Goal: Check status: Check status

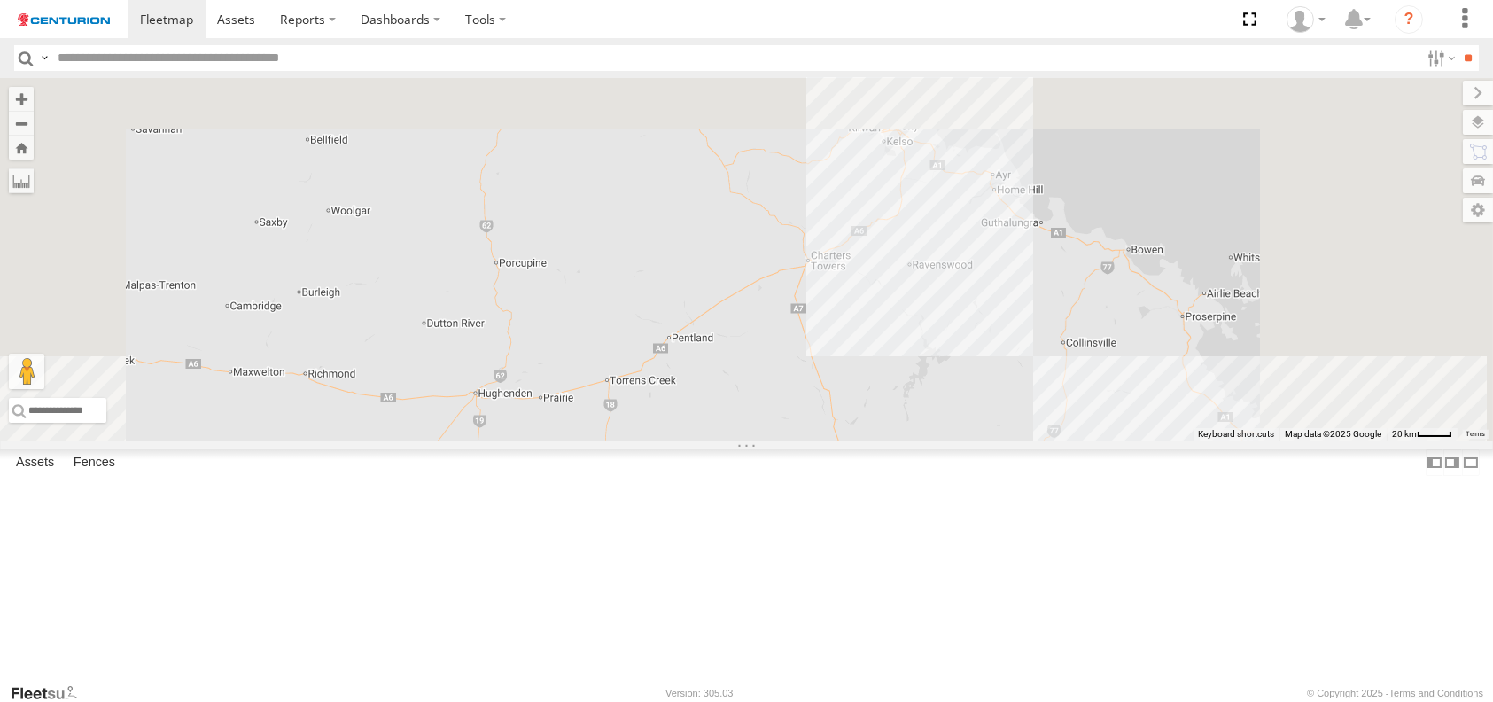
drag, startPoint x: 1059, startPoint y: 209, endPoint x: 967, endPoint y: 704, distance: 503.0
click at [967, 701] on html at bounding box center [746, 351] width 1493 height 702
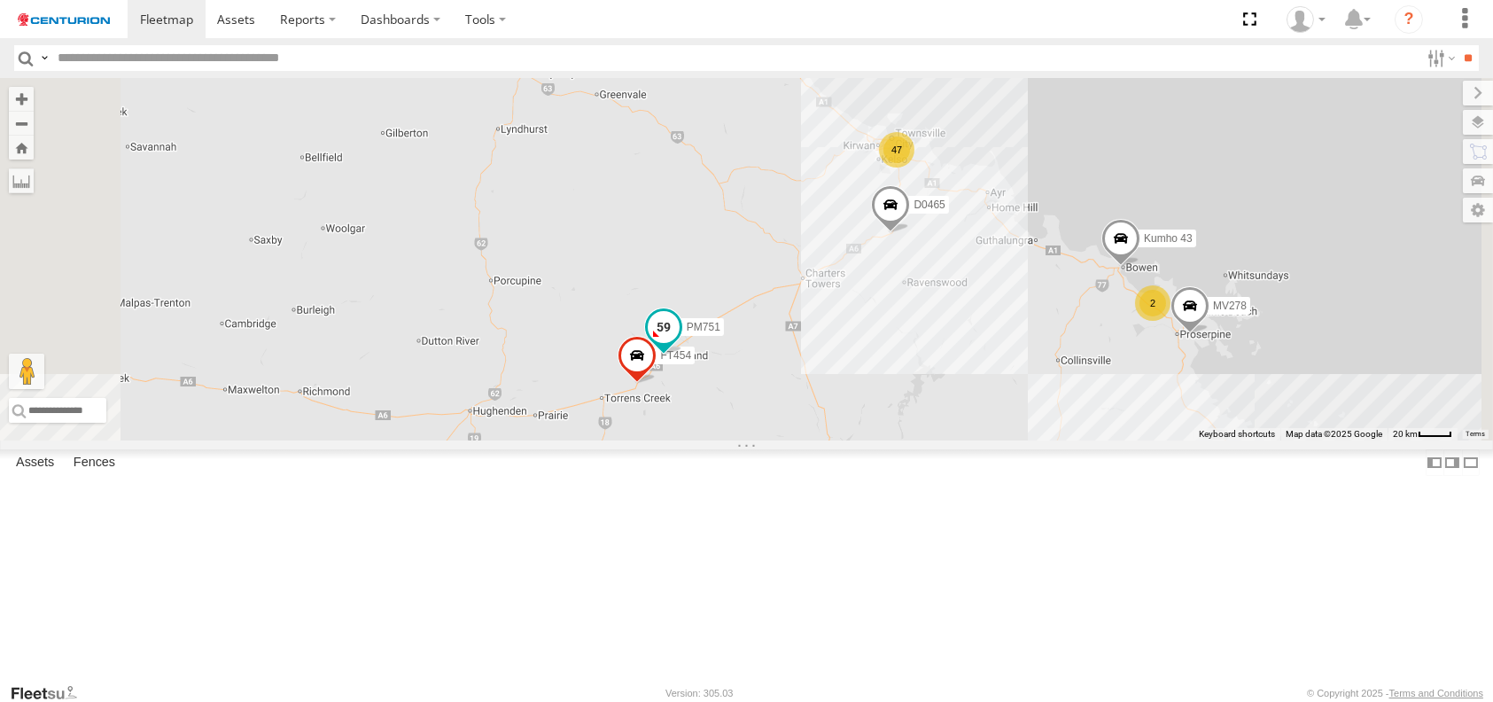
click at [679, 343] on span at bounding box center [663, 327] width 32 height 32
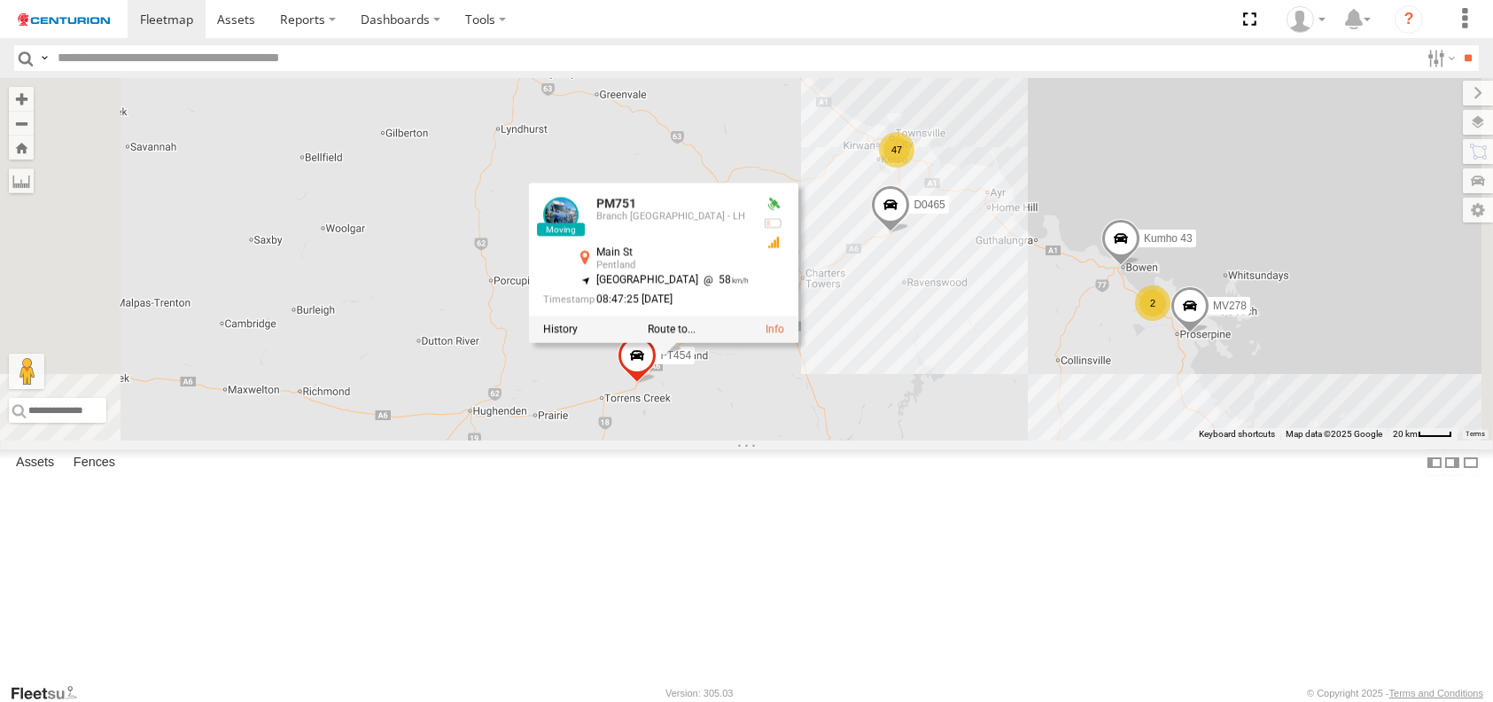
click at [927, 440] on div "PM810 Cage194 PM850 TL297 D0557 TL283 Kumho 179 TL254 FT938 PM689 Cage101 7 10 …" at bounding box center [746, 259] width 1493 height 362
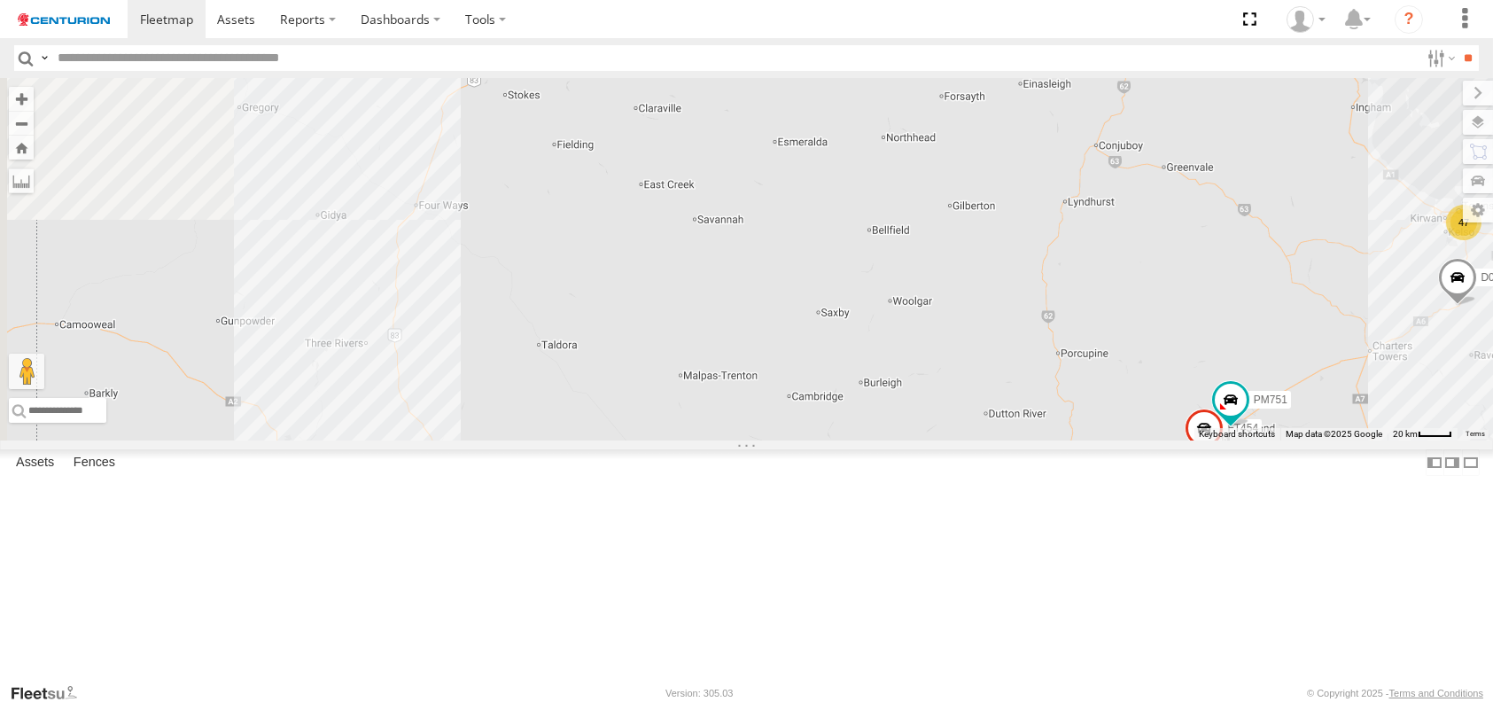
drag, startPoint x: 839, startPoint y: 411, endPoint x: 1045, endPoint y: 440, distance: 207.5
click at [1045, 440] on div "PM810 Cage194 PM850 TL297 D0557 TL283 Kumho 179 TL254 FT938 PM689 Cage101 7 10 …" at bounding box center [746, 259] width 1493 height 362
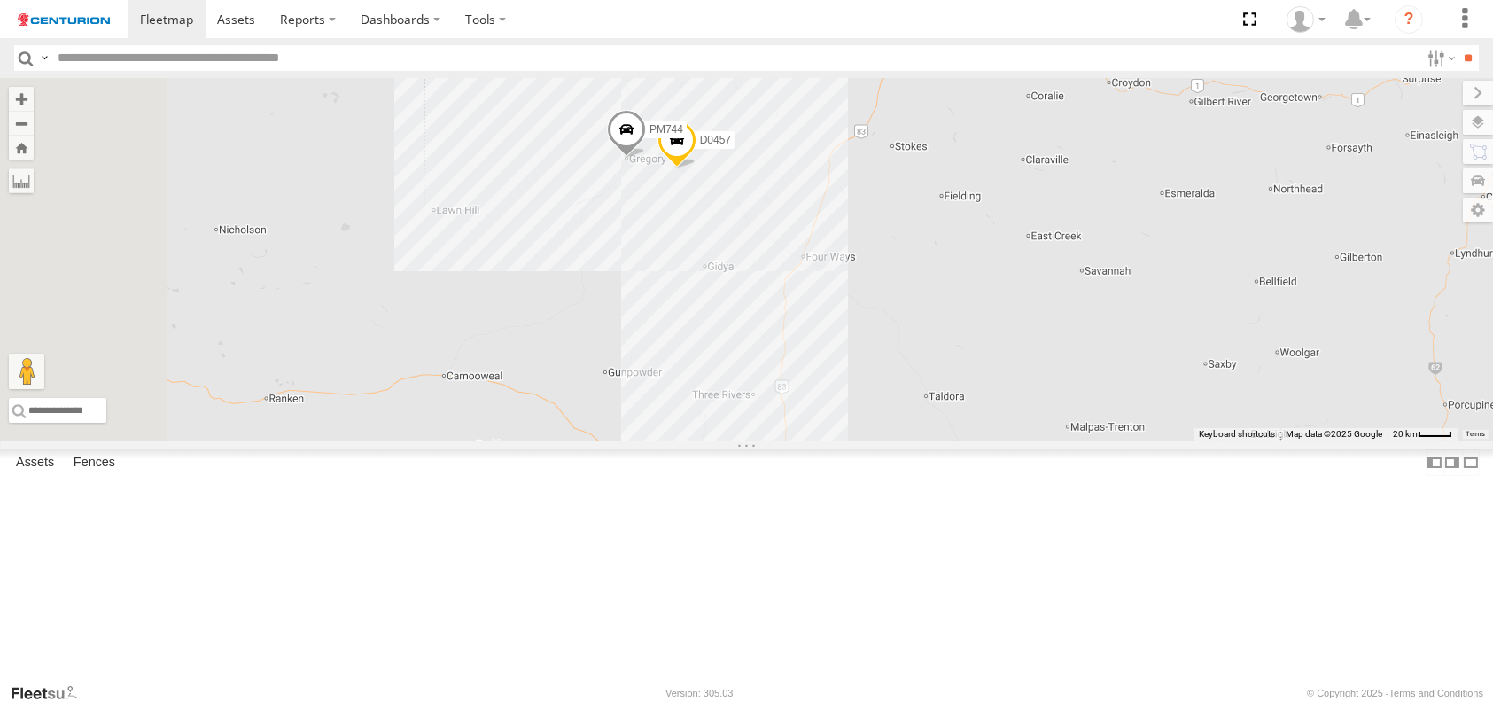
drag, startPoint x: 868, startPoint y: 362, endPoint x: 1257, endPoint y: 416, distance: 392.8
click at [1257, 416] on div "PM810 Cage194 PM850 TL297 D0557 TL283 Kumho 179 TL254 FT938 PM689 Cage101 7 10 …" at bounding box center [746, 259] width 1493 height 362
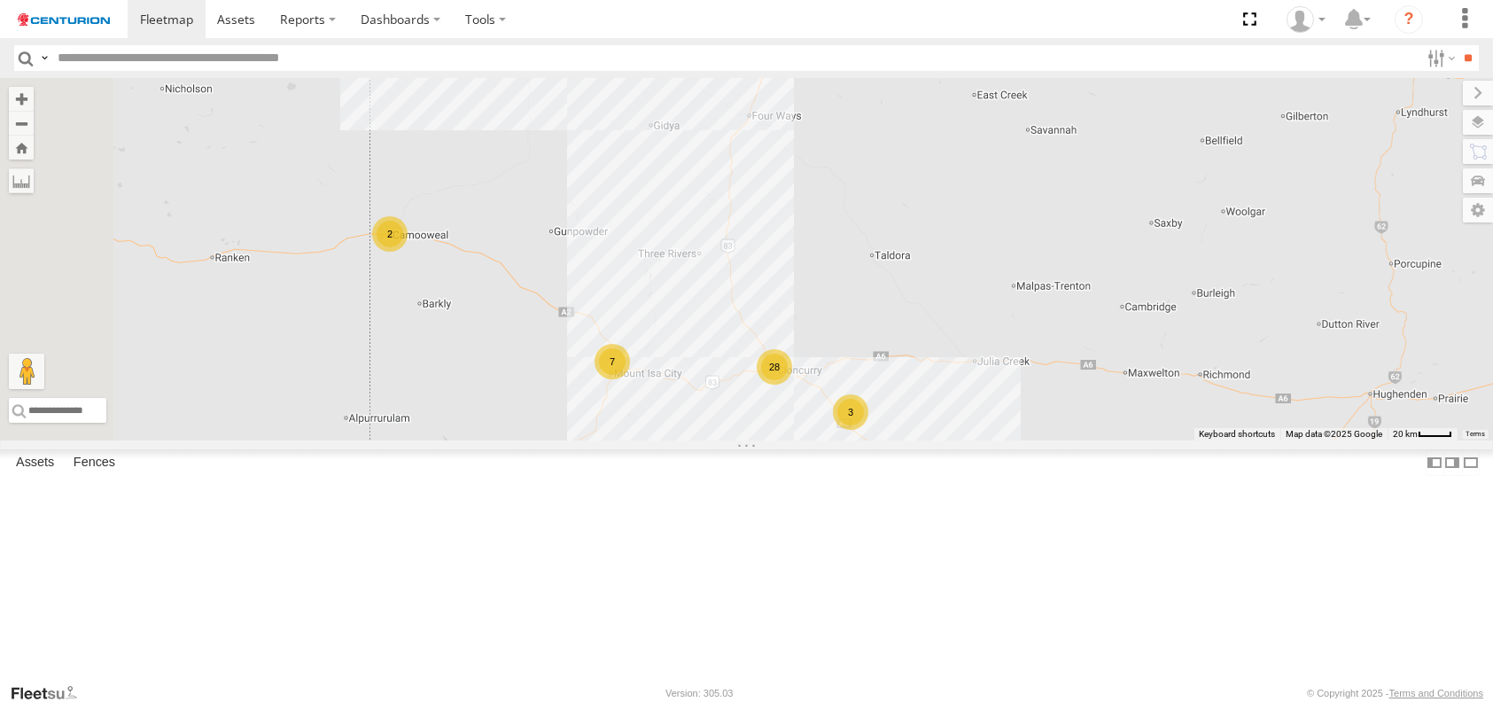
drag, startPoint x: 932, startPoint y: 533, endPoint x: 873, endPoint y: 380, distance: 163.6
click at [873, 380] on div "PM810 Cage194 PM850 TL297 D0557 TL283 Kumho 179 TL254 FT938 PM689 Cage101 7 10 …" at bounding box center [746, 259] width 1493 height 362
click at [789, 378] on div "28" at bounding box center [770, 360] width 35 height 35
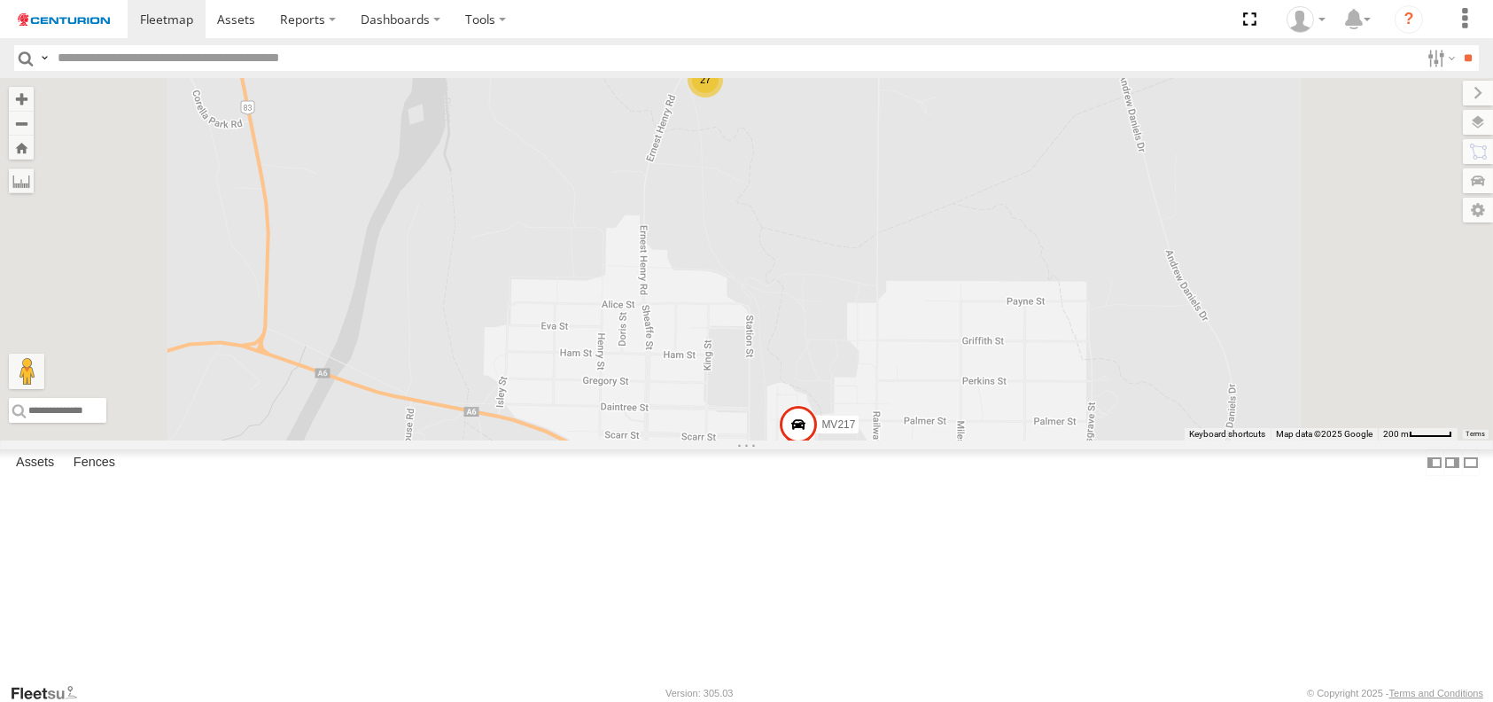
click at [723, 97] on div "27" at bounding box center [705, 79] width 35 height 35
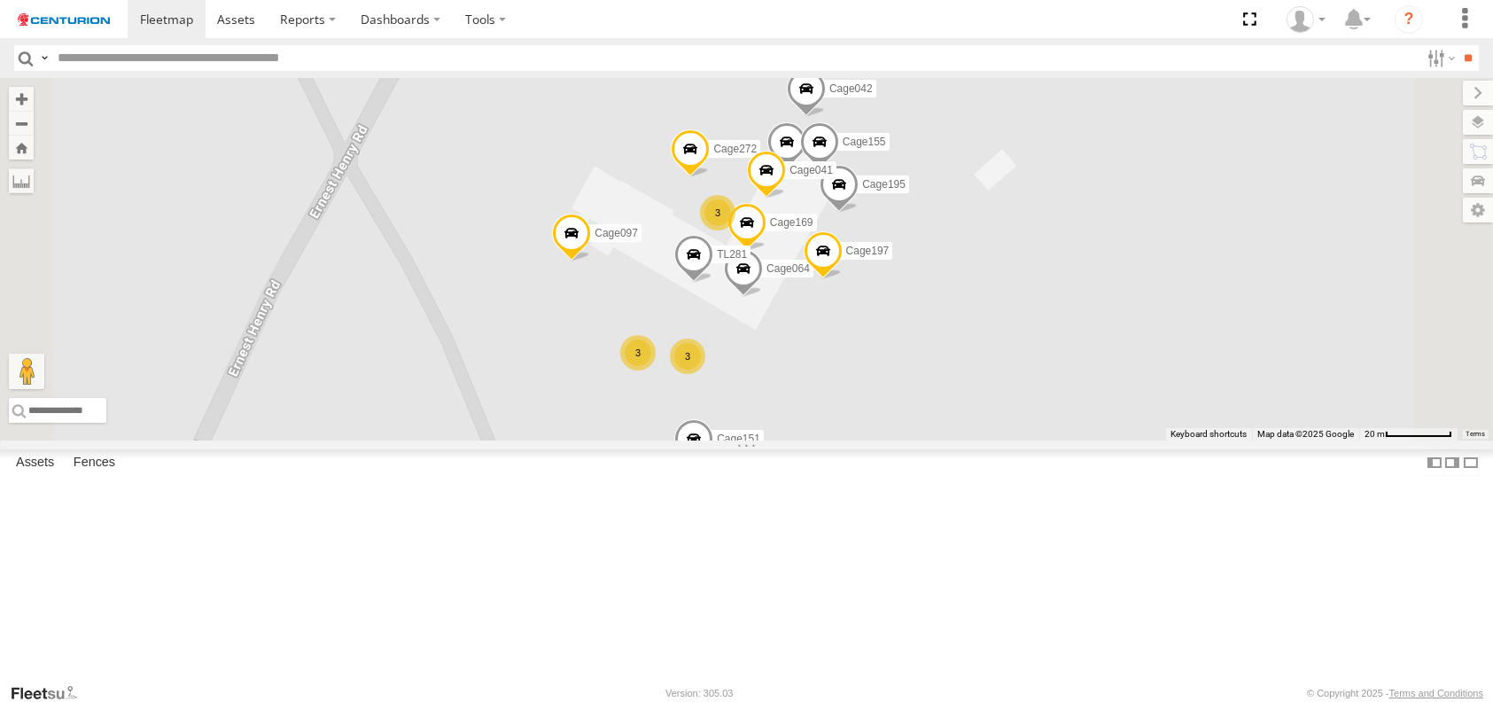
click at [705, 374] on div "3" at bounding box center [687, 356] width 35 height 35
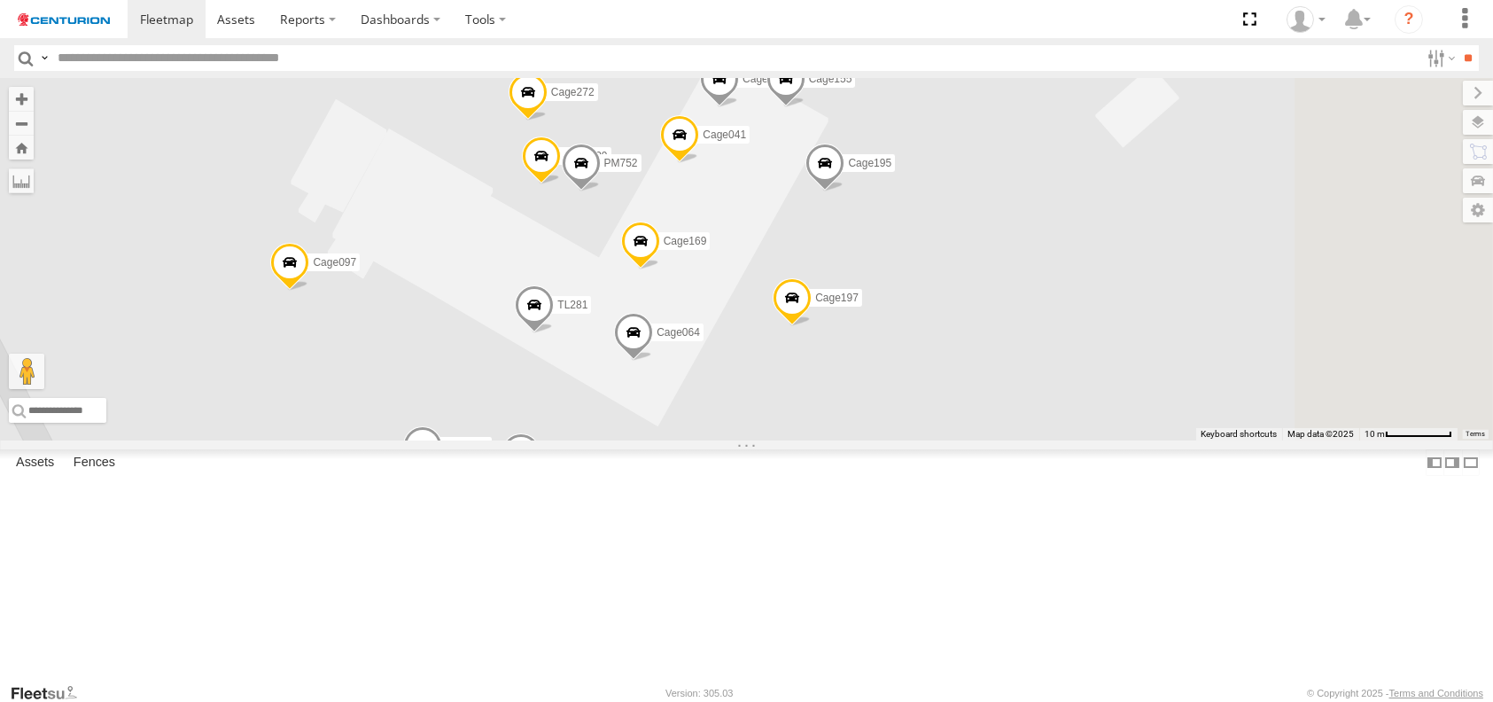
drag, startPoint x: 1047, startPoint y: 432, endPoint x: 806, endPoint y: 671, distance: 339.6
click at [806, 440] on div "PM810 Cage194 PM850 TL297 D0557 TL283 Kumho 179 TL254 FT938 PM689 Cage101 PM673…" at bounding box center [746, 259] width 1493 height 362
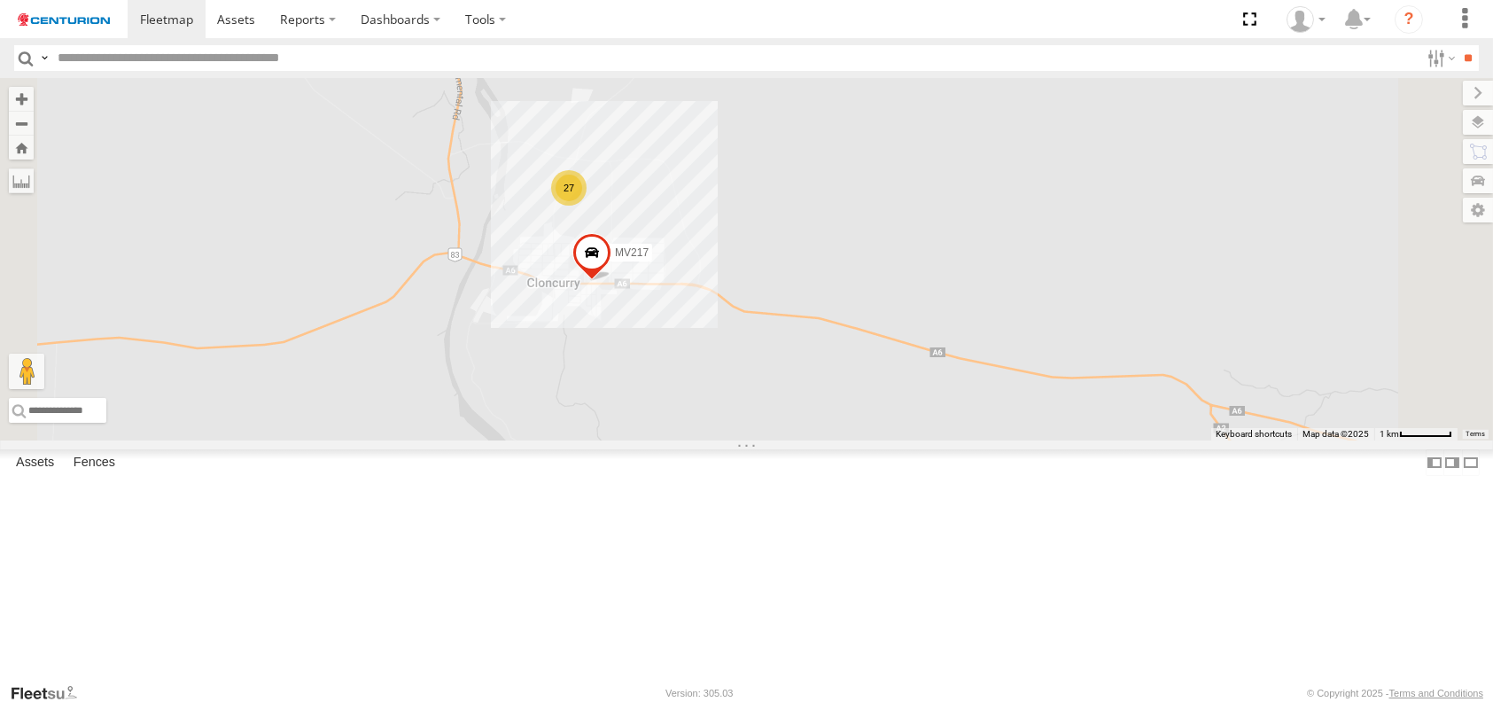
click at [611, 280] on span at bounding box center [591, 256] width 39 height 48
